Goal: Task Accomplishment & Management: Check status

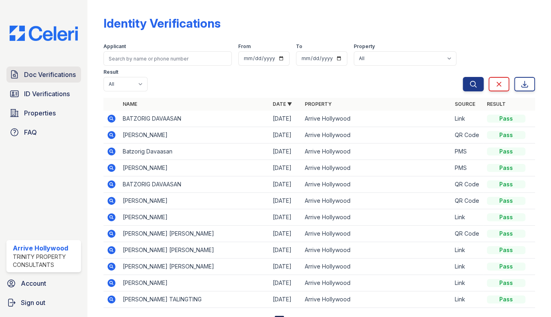
click at [32, 67] on link "Doc Verifications" at bounding box center [43, 75] width 75 height 16
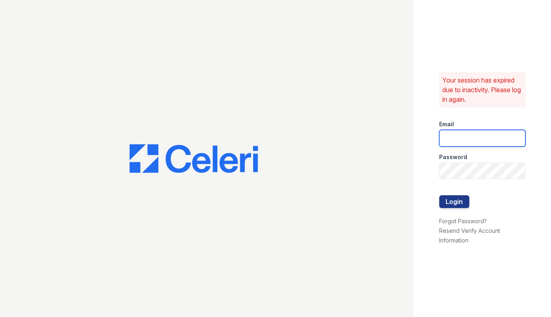
click at [453, 138] on input "email" at bounding box center [482, 138] width 87 height 17
type input "[EMAIL_ADDRESS][DOMAIN_NAME]"
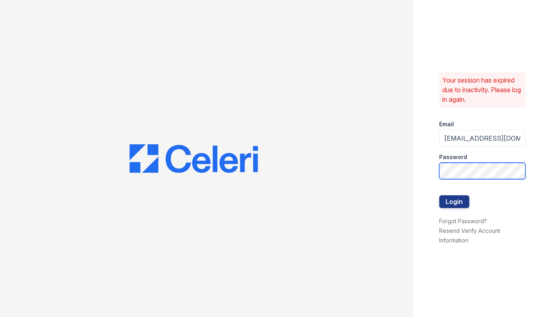
click at [439, 195] on button "Login" at bounding box center [454, 201] width 30 height 13
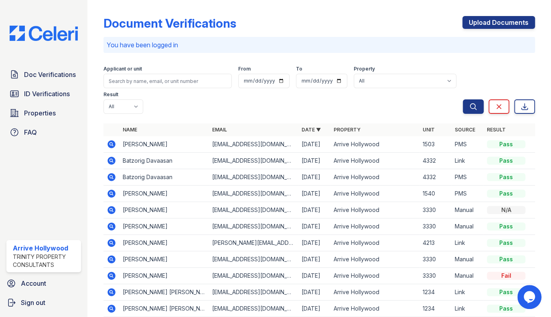
click at [110, 157] on icon at bounding box center [111, 161] width 8 height 8
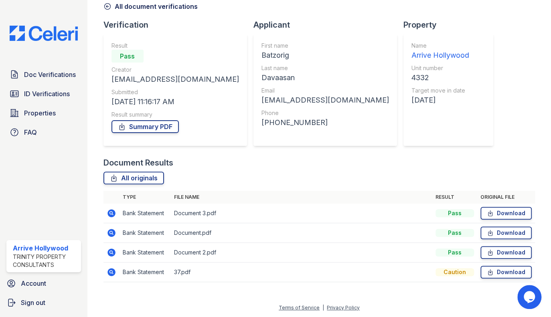
scroll to position [40, 0]
click at [109, 274] on icon at bounding box center [111, 272] width 8 height 8
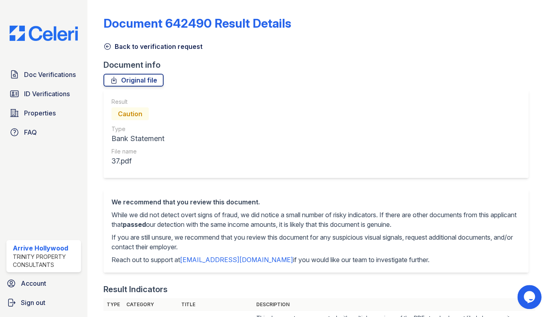
click at [107, 46] on icon at bounding box center [107, 47] width 6 height 6
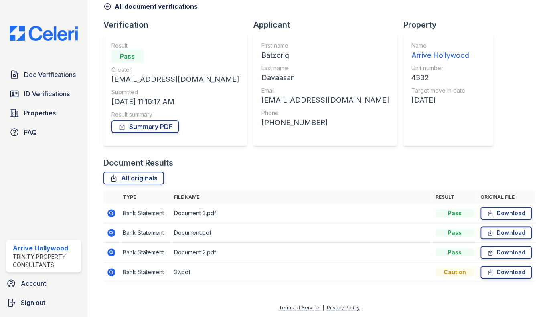
scroll to position [40, 0]
click at [114, 253] on icon at bounding box center [111, 253] width 8 height 8
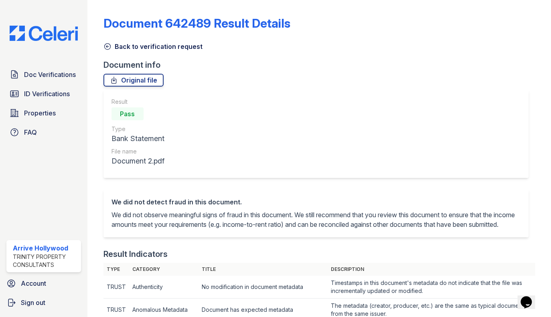
click at [109, 48] on icon at bounding box center [107, 47] width 6 height 6
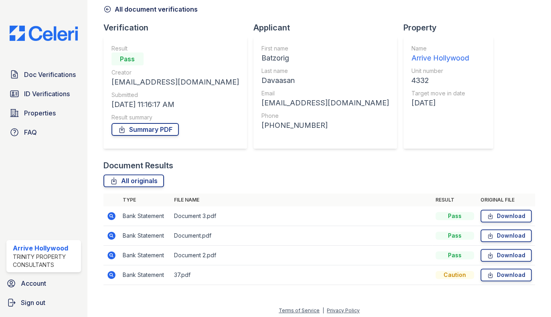
scroll to position [40, 0]
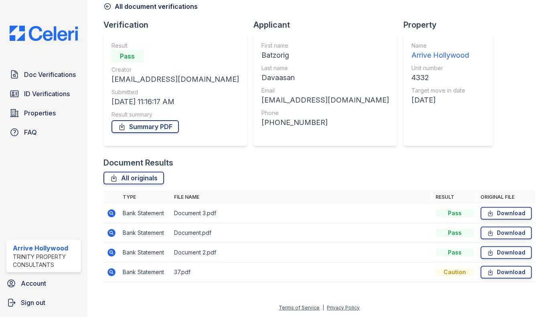
click at [112, 229] on icon at bounding box center [111, 233] width 8 height 8
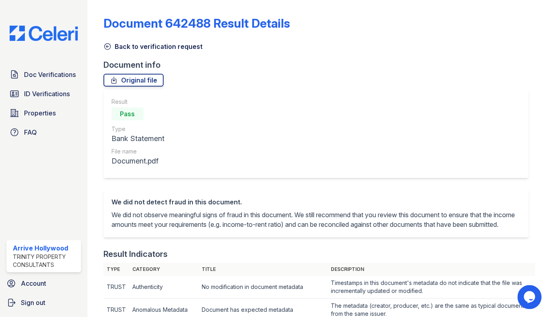
click at [107, 47] on icon at bounding box center [107, 47] width 8 height 8
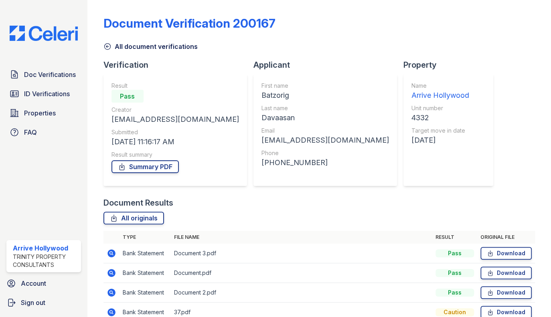
click at [111, 253] on icon at bounding box center [111, 253] width 2 height 2
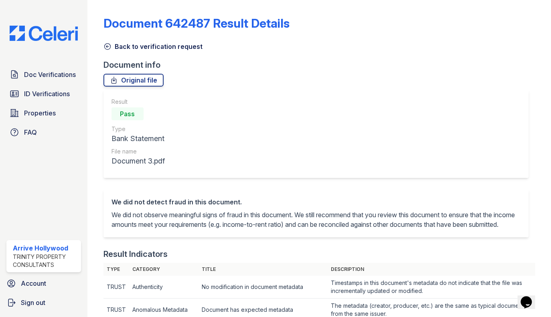
click at [106, 48] on icon at bounding box center [107, 47] width 8 height 8
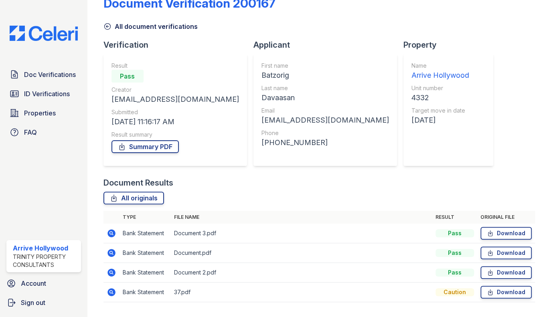
scroll to position [40, 0]
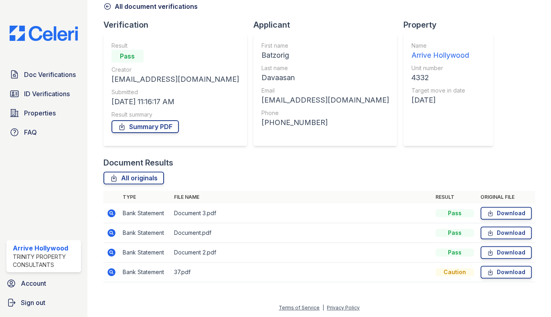
click at [112, 272] on icon at bounding box center [112, 273] width 10 height 10
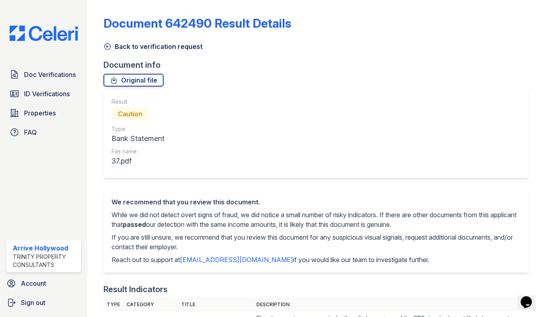
click at [107, 45] on icon at bounding box center [107, 47] width 8 height 8
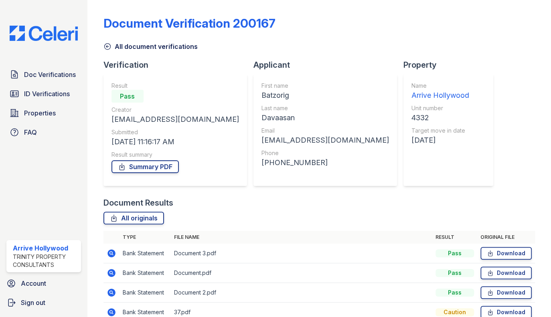
click at [106, 48] on icon at bounding box center [107, 47] width 8 height 8
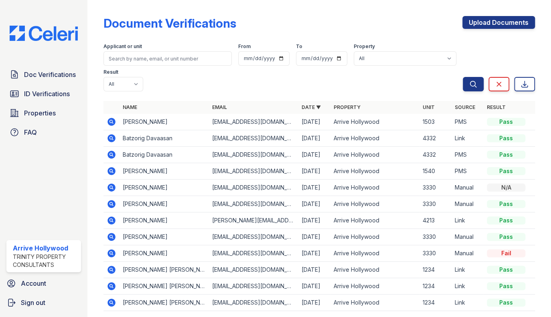
click at [111, 153] on icon at bounding box center [111, 154] width 2 height 2
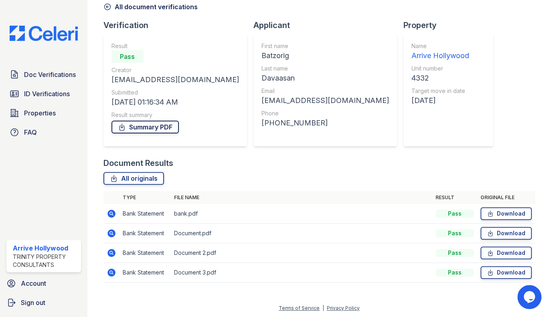
scroll to position [40, 0]
click at [113, 271] on icon at bounding box center [111, 272] width 8 height 8
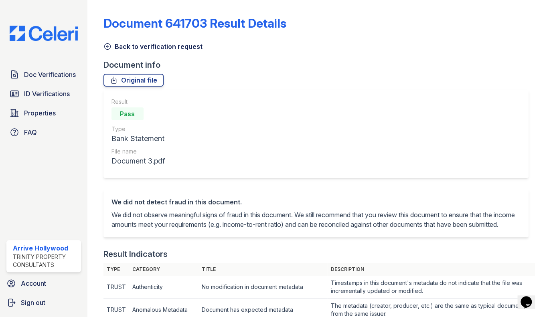
click at [107, 49] on icon at bounding box center [107, 47] width 8 height 8
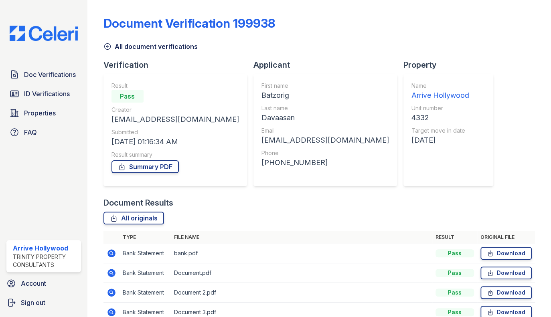
click at [113, 292] on icon at bounding box center [111, 293] width 8 height 8
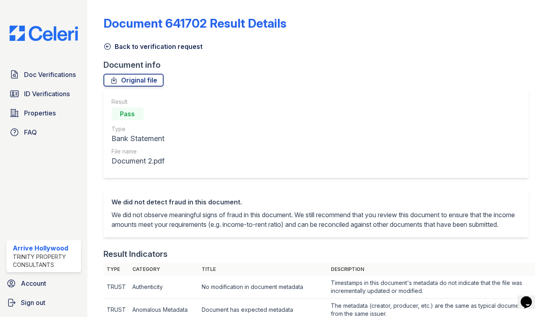
click at [110, 44] on icon at bounding box center [107, 47] width 6 height 6
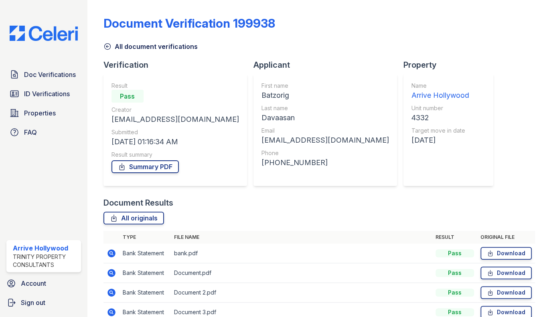
click at [112, 274] on icon at bounding box center [111, 273] width 8 height 8
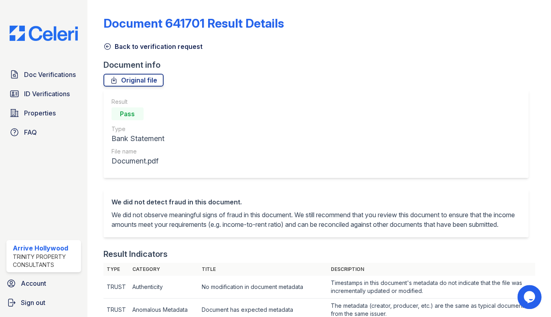
click at [108, 47] on icon at bounding box center [107, 47] width 6 height 6
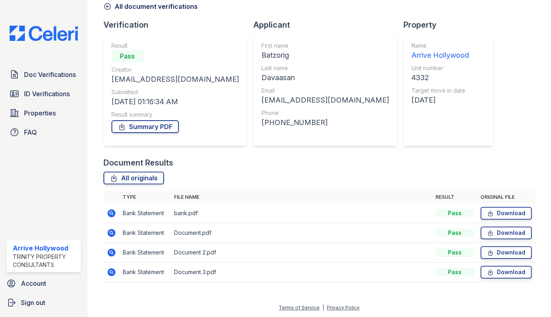
scroll to position [40, 0]
click at [55, 73] on span "Doc Verifications" at bounding box center [50, 75] width 52 height 10
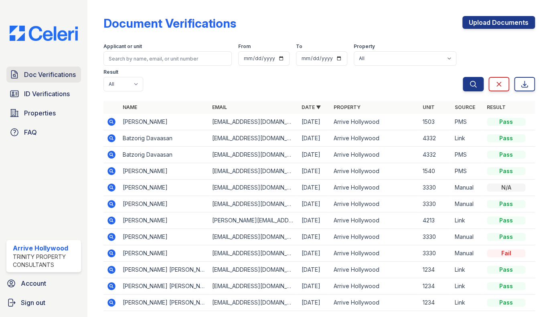
click at [42, 72] on span "Doc Verifications" at bounding box center [50, 75] width 52 height 10
click at [41, 74] on span "Doc Verifications" at bounding box center [50, 75] width 52 height 10
click at [49, 74] on span "Doc Verifications" at bounding box center [50, 75] width 52 height 10
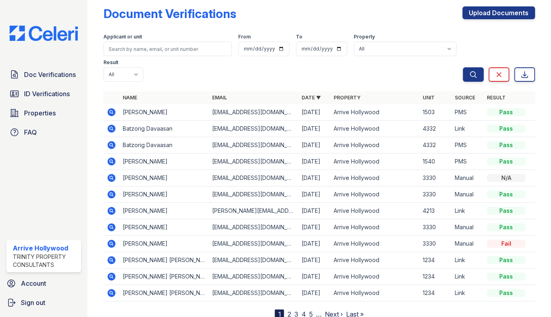
scroll to position [12, 0]
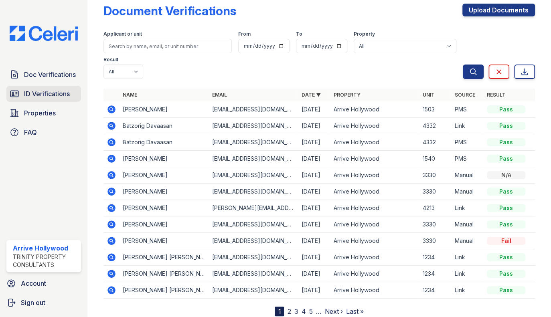
click at [38, 87] on link "ID Verifications" at bounding box center [43, 94] width 75 height 16
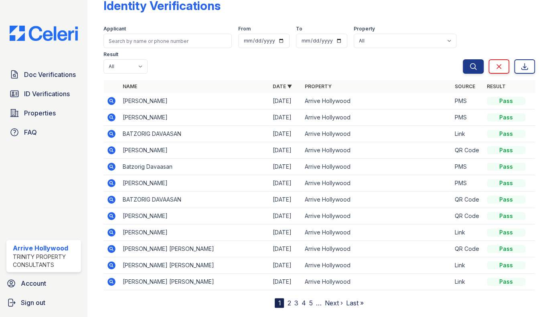
scroll to position [35, 0]
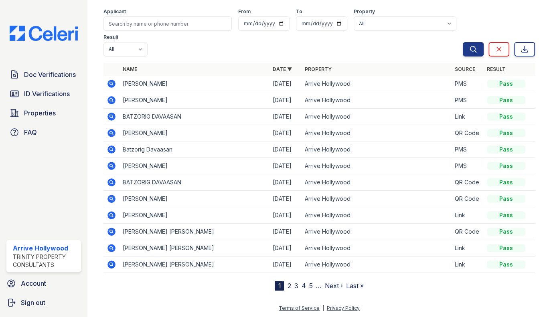
click at [287, 285] on link "2" at bounding box center [289, 286] width 4 height 8
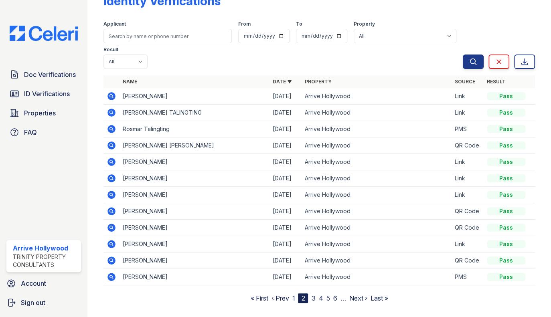
scroll to position [35, 0]
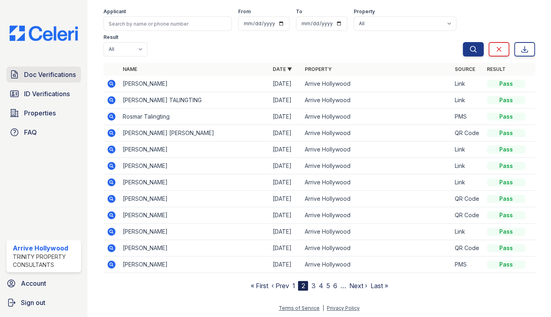
click at [55, 76] on span "Doc Verifications" at bounding box center [50, 75] width 52 height 10
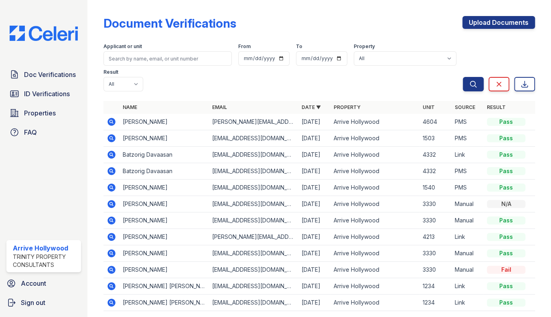
click at [112, 200] on icon at bounding box center [111, 204] width 8 height 8
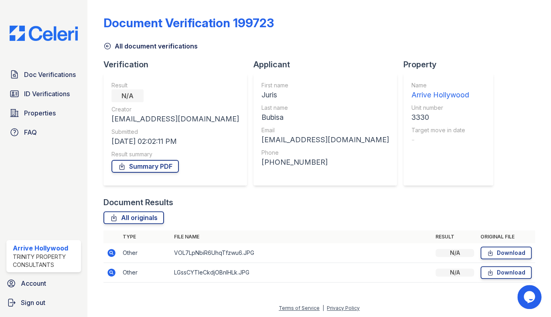
scroll to position [1, 0]
click at [110, 253] on icon at bounding box center [111, 253] width 8 height 8
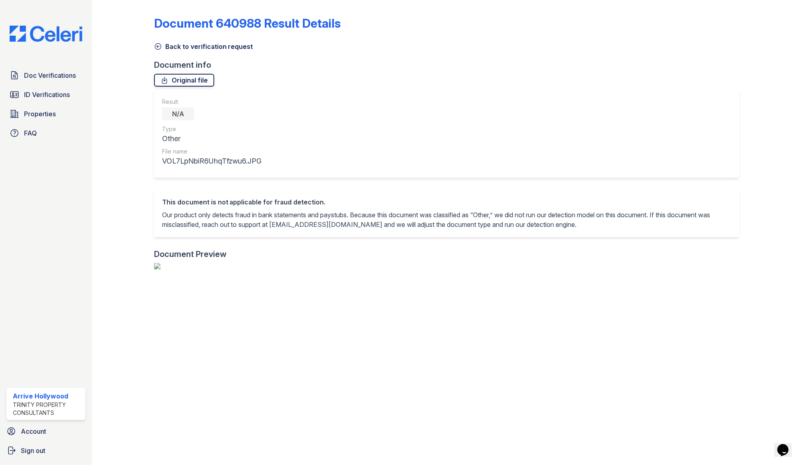
click at [172, 80] on link "Original file" at bounding box center [184, 80] width 60 height 13
click at [41, 32] on img at bounding box center [45, 34] width 85 height 16
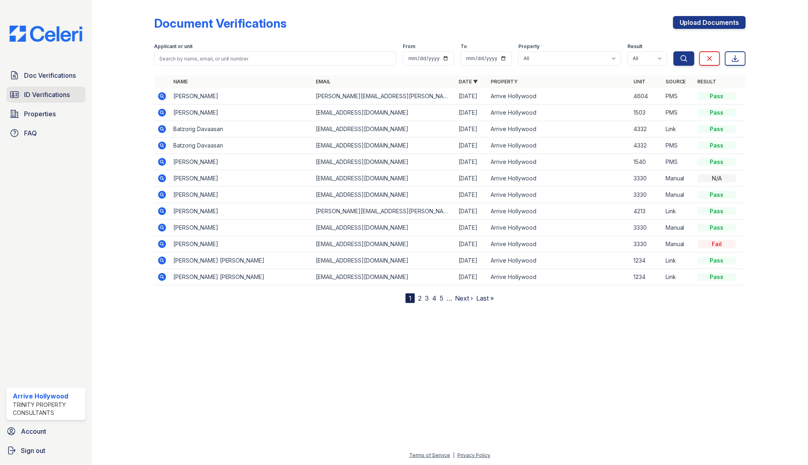
click at [29, 98] on span "ID Verifications" at bounding box center [47, 95] width 46 height 10
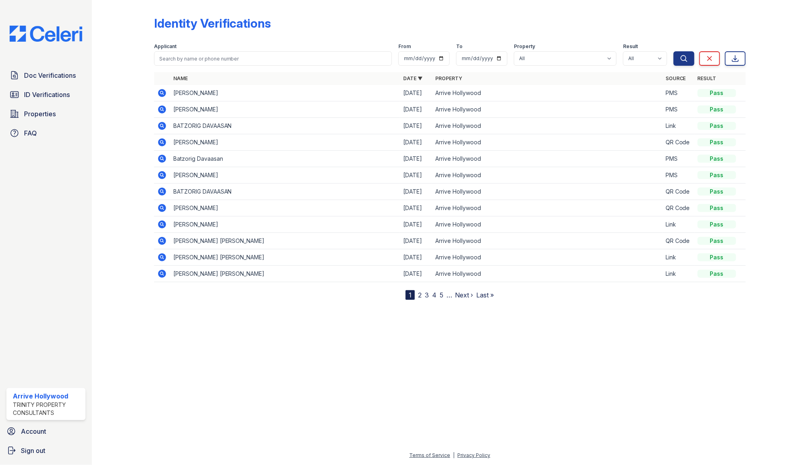
click at [43, 27] on img at bounding box center [45, 34] width 85 height 16
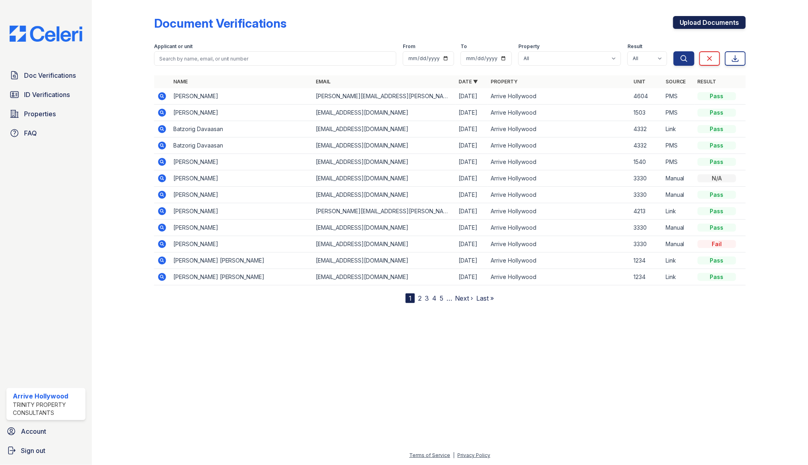
click at [551, 21] on link "Upload Documents" at bounding box center [709, 22] width 73 height 13
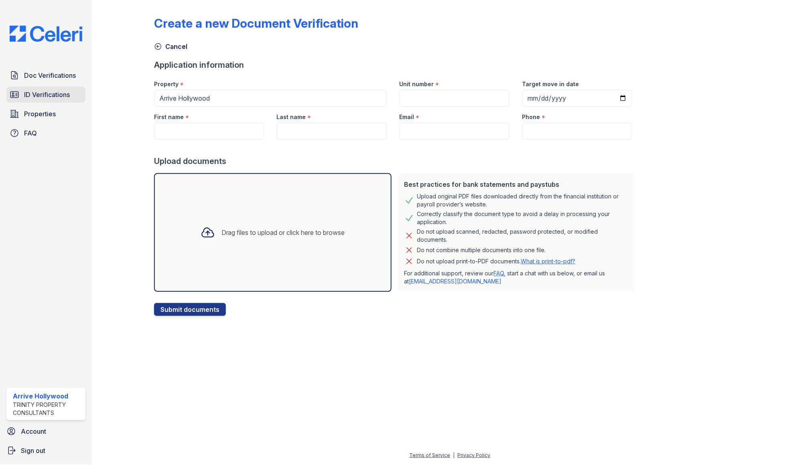
click at [64, 93] on span "ID Verifications" at bounding box center [47, 95] width 46 height 10
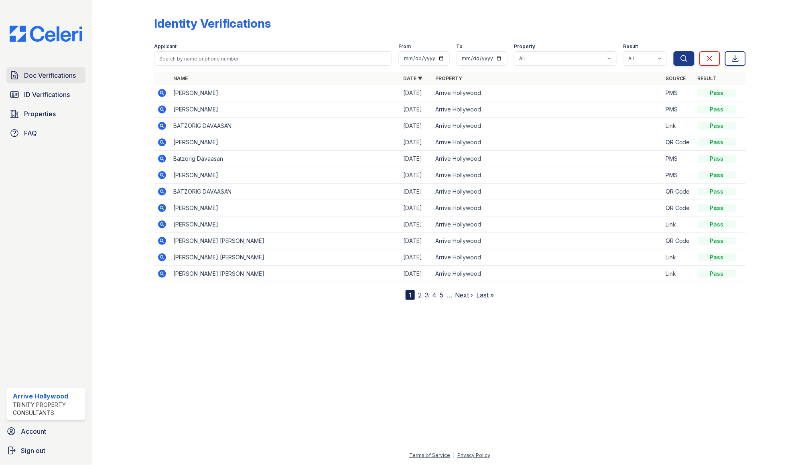
click at [52, 74] on span "Doc Verifications" at bounding box center [50, 76] width 52 height 10
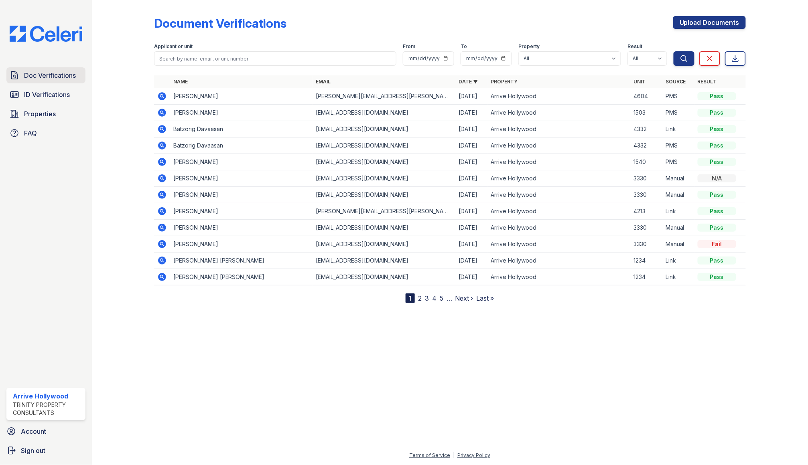
click at [51, 73] on span "Doc Verifications" at bounding box center [50, 76] width 52 height 10
click at [162, 196] on icon at bounding box center [162, 195] width 10 height 10
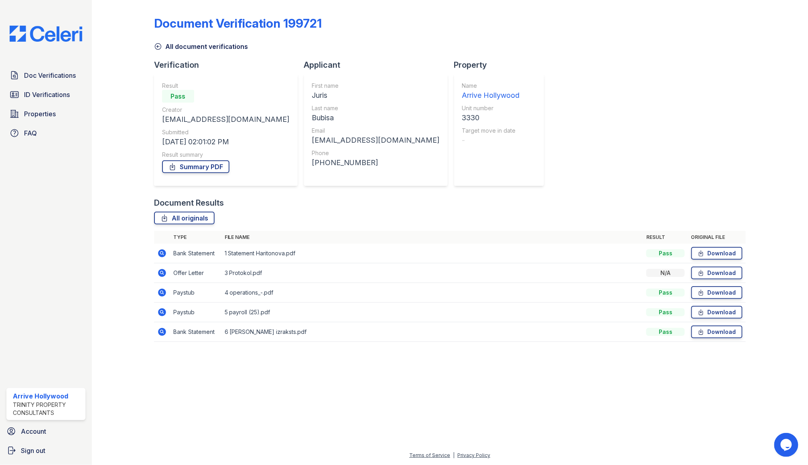
click at [161, 332] on icon at bounding box center [161, 332] width 2 height 2
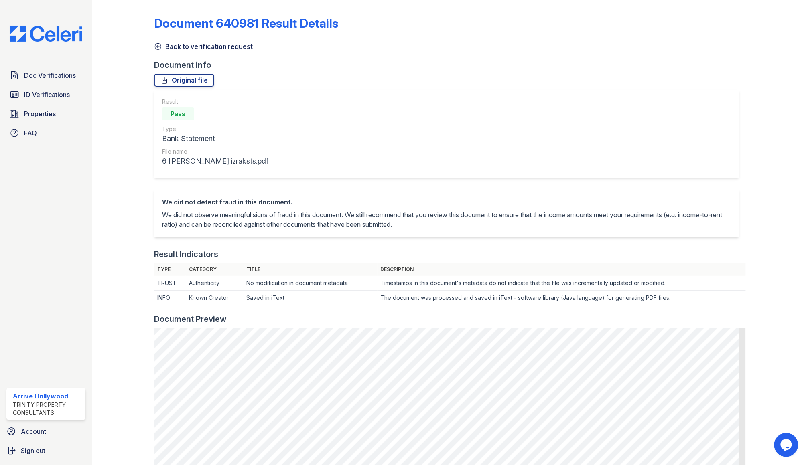
click at [156, 47] on icon at bounding box center [158, 47] width 8 height 8
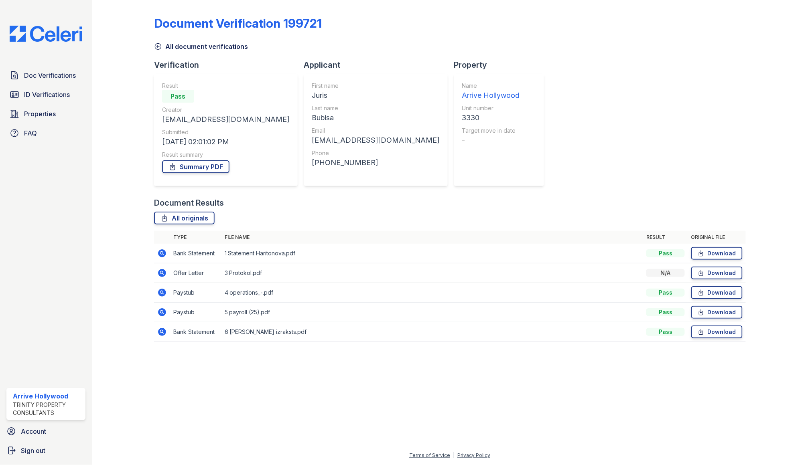
click at [161, 332] on icon at bounding box center [161, 332] width 2 height 2
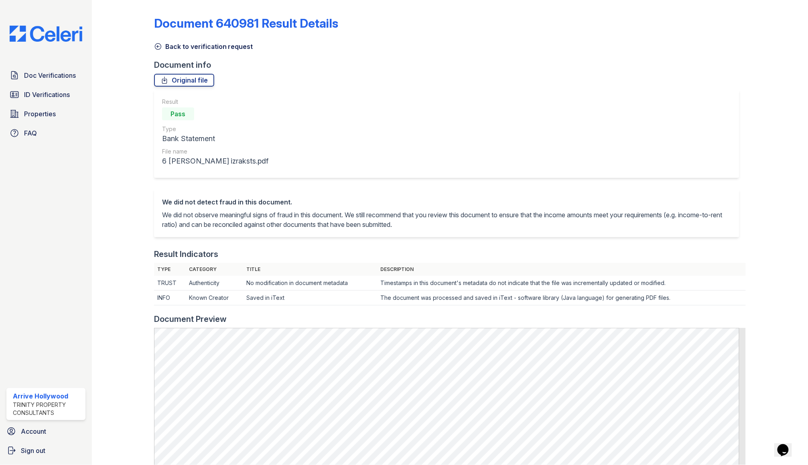
click at [155, 47] on icon at bounding box center [158, 47] width 8 height 8
